Goal: Task Accomplishment & Management: Manage account settings

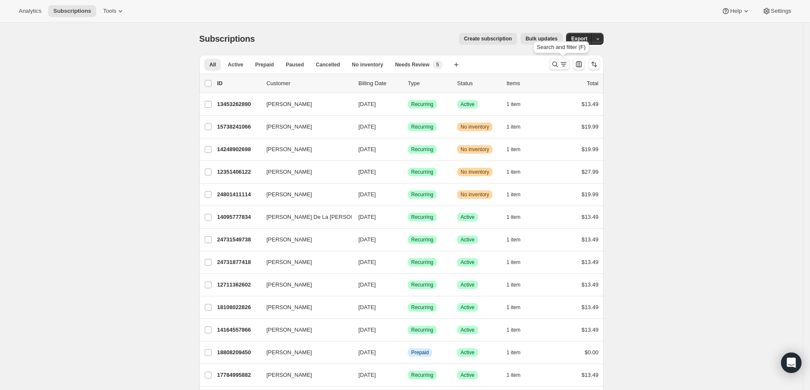
click at [558, 65] on icon "Search and filter results" at bounding box center [556, 65] width 6 height 6
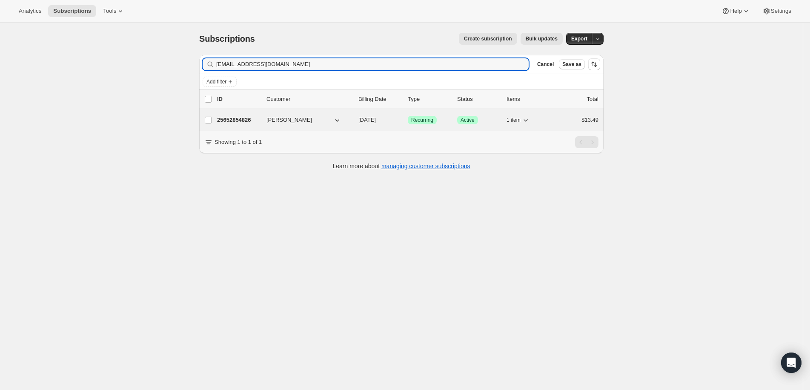
type input "annsounthavong@gmail.com"
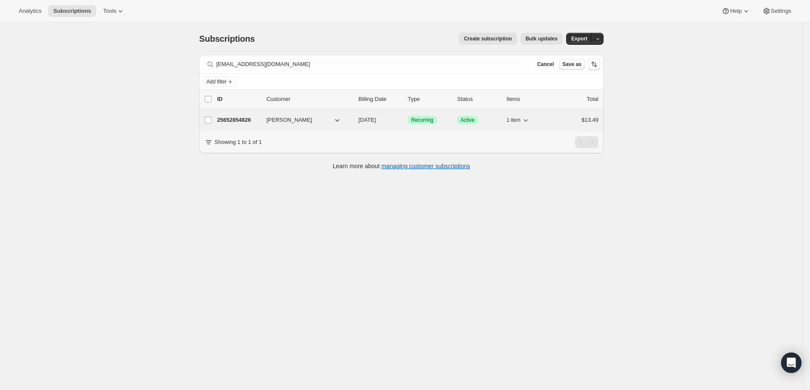
click at [254, 123] on p "25652854826" at bounding box center [238, 120] width 43 height 9
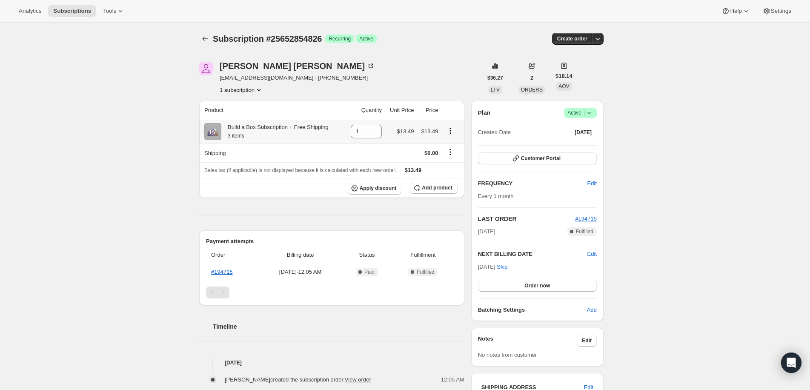
click at [455, 129] on icon "Product actions" at bounding box center [450, 130] width 9 height 9
click at [455, 63] on div "Ann Sounthavong-krebs annsounthavong@gmail.com · +15107099312 1 subscription" at bounding box center [340, 78] width 283 height 32
click at [204, 35] on icon "Subscriptions" at bounding box center [205, 38] width 9 height 9
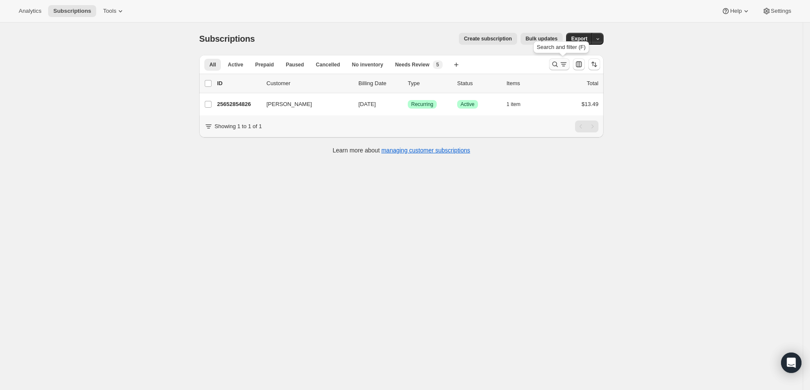
click at [554, 62] on button "Search and filter results" at bounding box center [559, 64] width 20 height 12
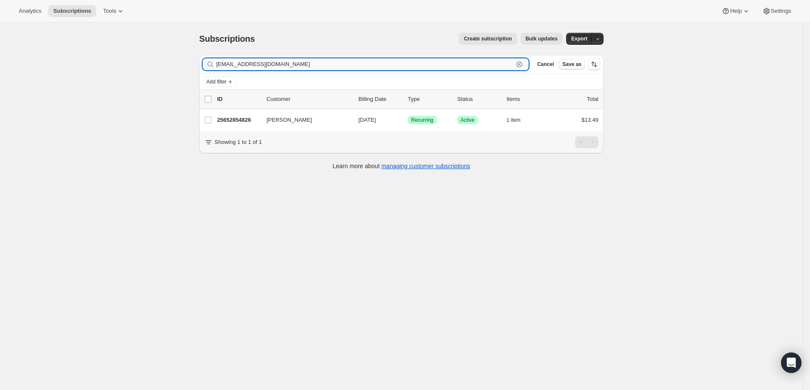
click at [272, 68] on input "annsounthavong@gmail.com" at bounding box center [364, 64] width 297 height 12
paste input "wiggy1967@yahoo.com"
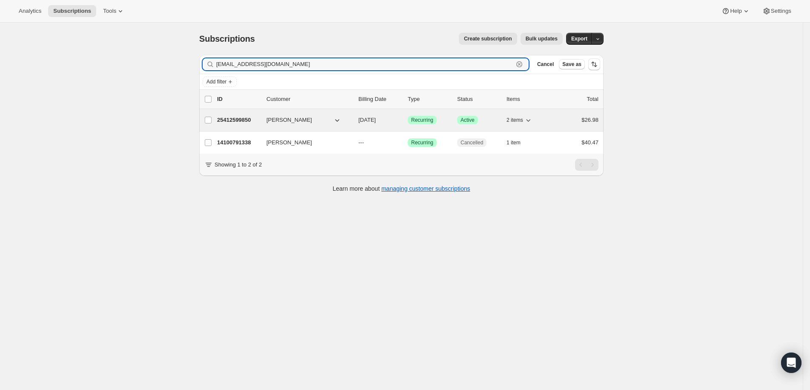
type input "wiggy1967@yahoo.com"
click at [238, 118] on p "25412599850" at bounding box center [238, 120] width 43 height 9
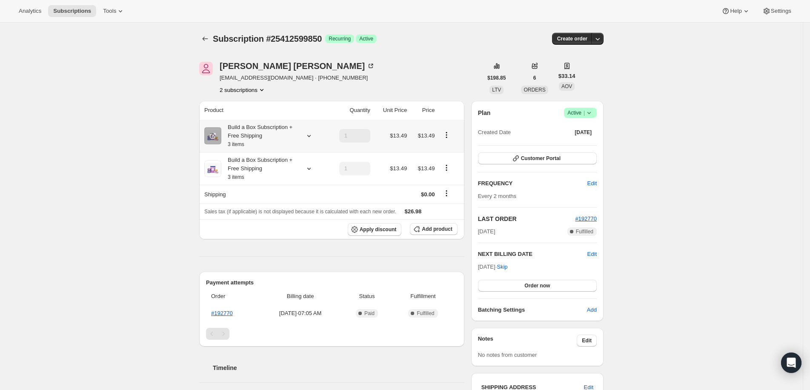
click at [451, 134] on icon "Product actions" at bounding box center [446, 135] width 9 height 9
click at [452, 146] on button "Edit box" at bounding box center [451, 151] width 26 height 14
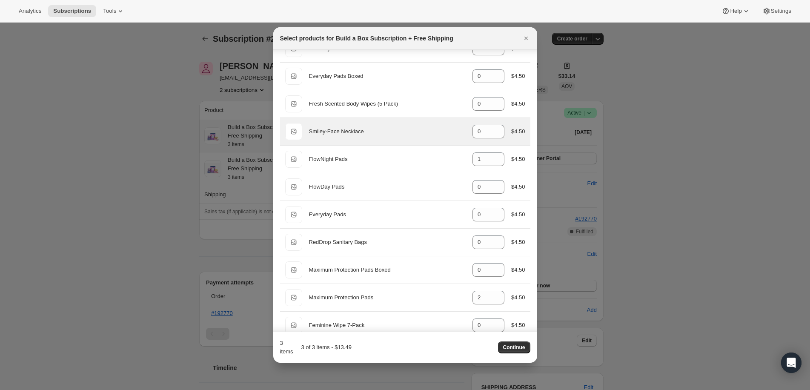
scroll to position [91, 0]
